Goal: Navigation & Orientation: Find specific page/section

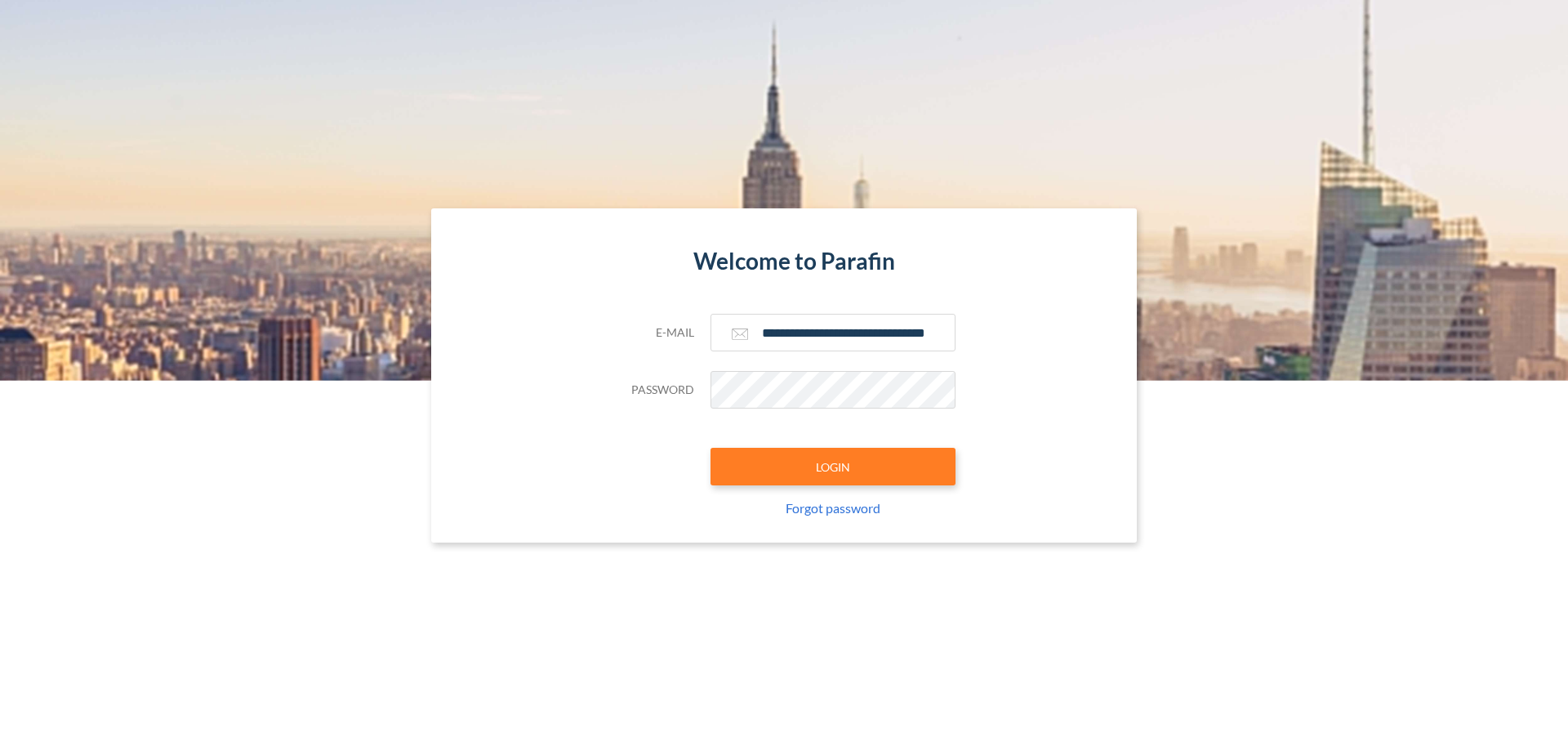
type input "**********"
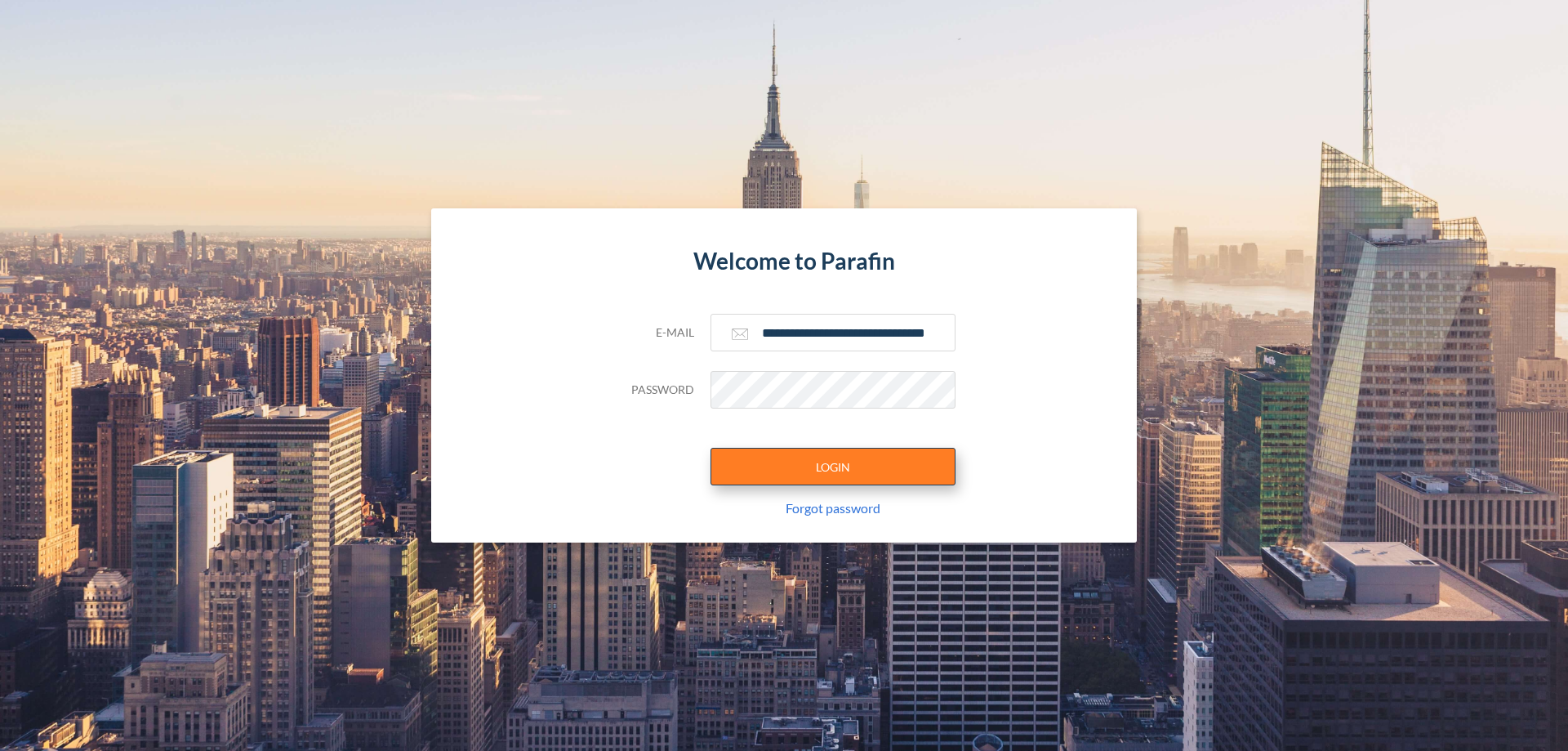
click at [833, 467] on button "LOGIN" at bounding box center [832, 467] width 245 height 38
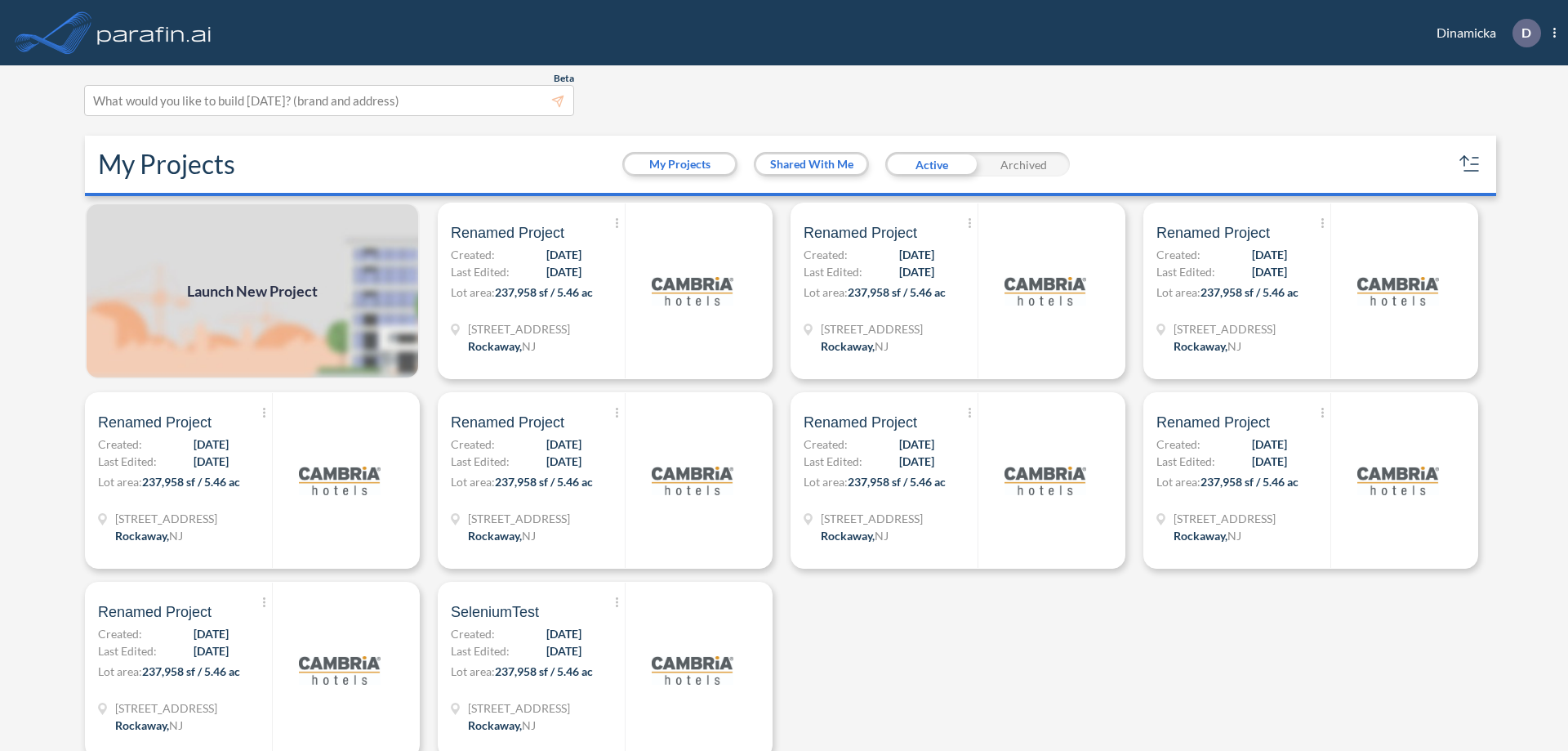
scroll to position [4, 0]
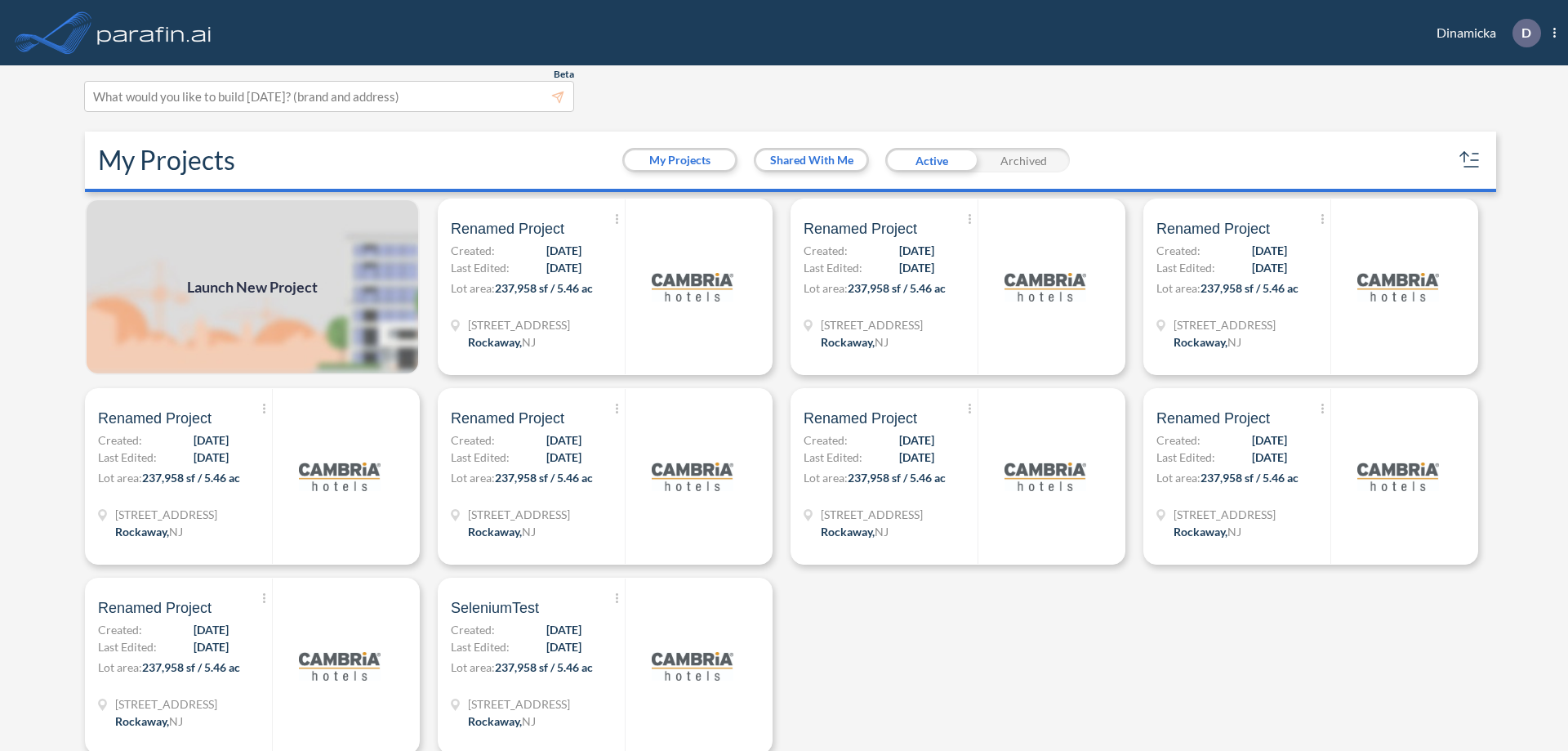
click at [1023, 160] on div "Archived" at bounding box center [1023, 160] width 92 height 25
